Goal: Task Accomplishment & Management: Use online tool/utility

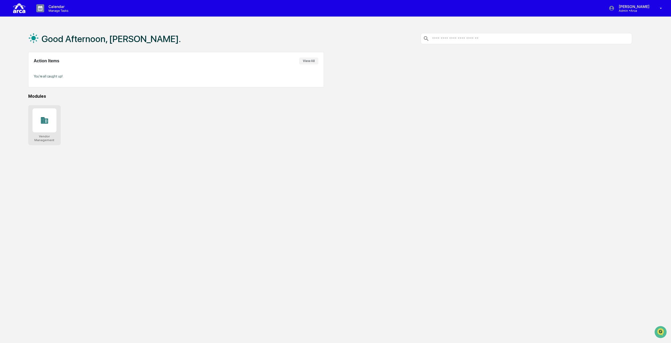
click at [43, 125] on div at bounding box center [44, 120] width 24 height 24
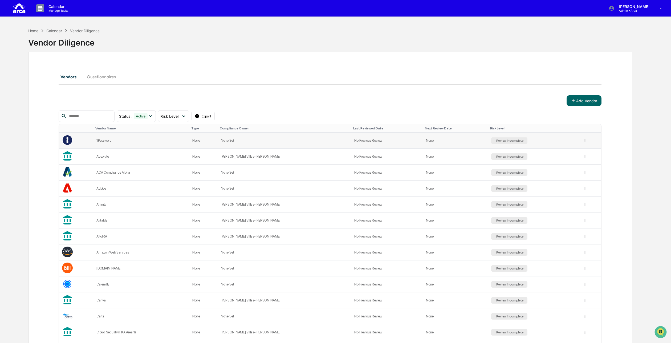
click at [266, 142] on td "None Set" at bounding box center [284, 141] width 133 height 16
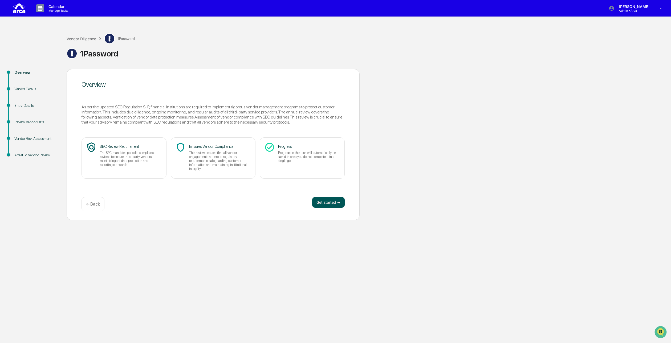
click at [330, 205] on button "Get started ➔" at bounding box center [328, 202] width 32 height 11
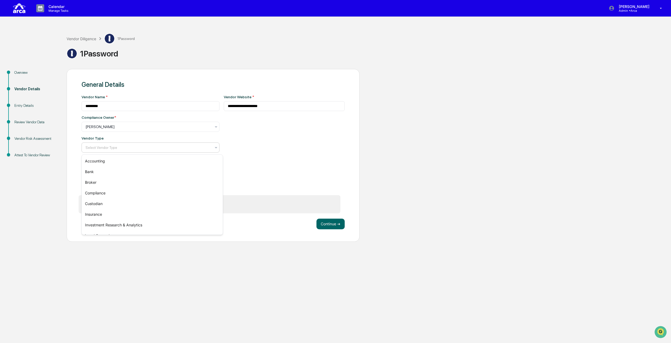
click at [195, 149] on div at bounding box center [148, 147] width 126 height 5
click at [163, 216] on div "IT Systems" at bounding box center [152, 217] width 141 height 11
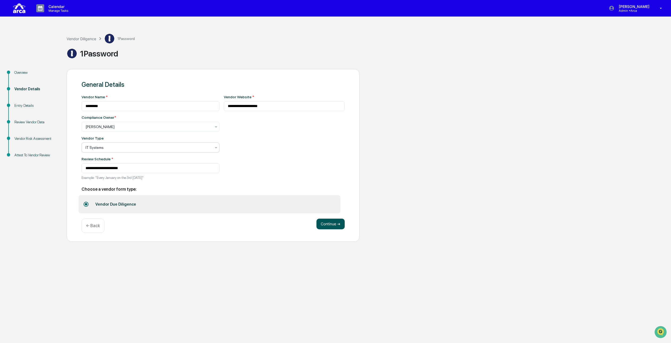
click at [324, 226] on button "Continue ➔" at bounding box center [330, 224] width 28 height 11
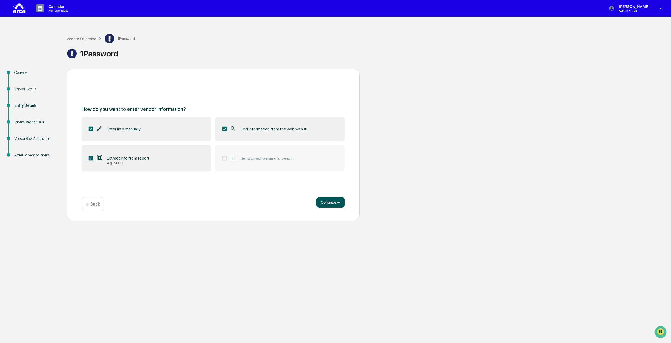
click at [332, 202] on button "Continue ➔" at bounding box center [330, 202] width 28 height 11
